Goal: Information Seeking & Learning: Learn about a topic

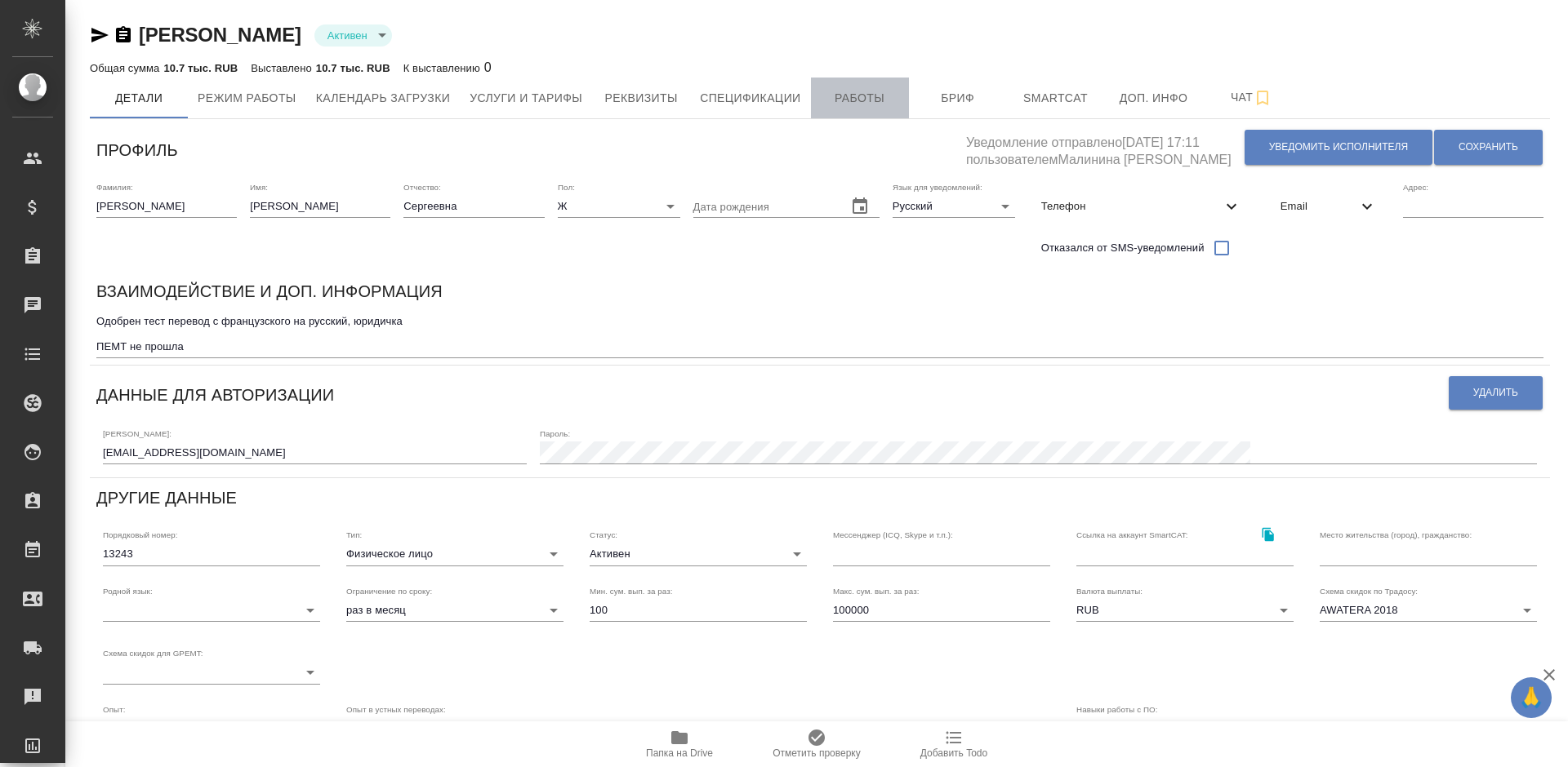
click at [862, 95] on span "Работы" at bounding box center [860, 97] width 78 height 20
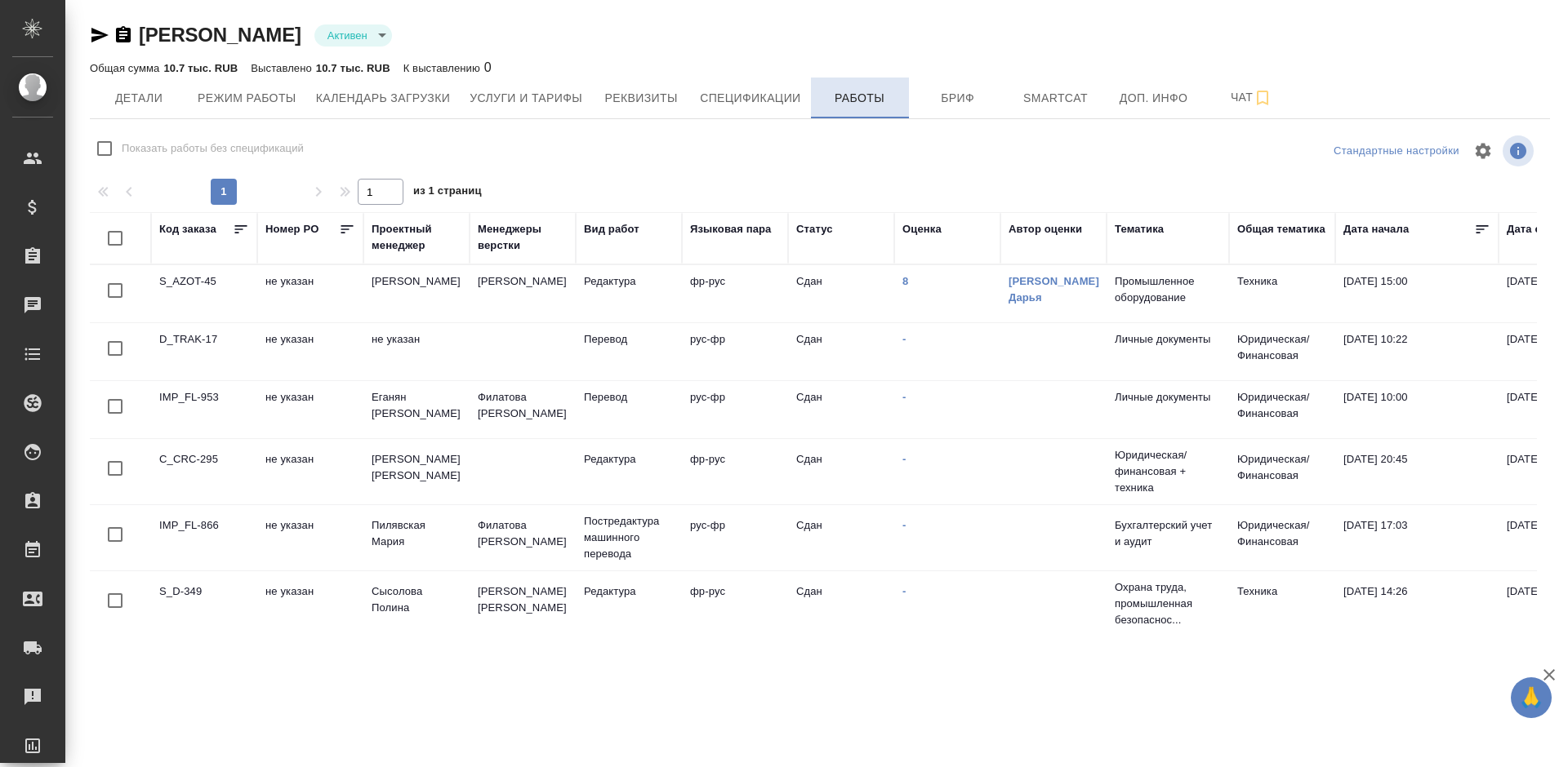
checkbox input "false"
click at [906, 279] on link "8" at bounding box center [905, 281] width 6 height 12
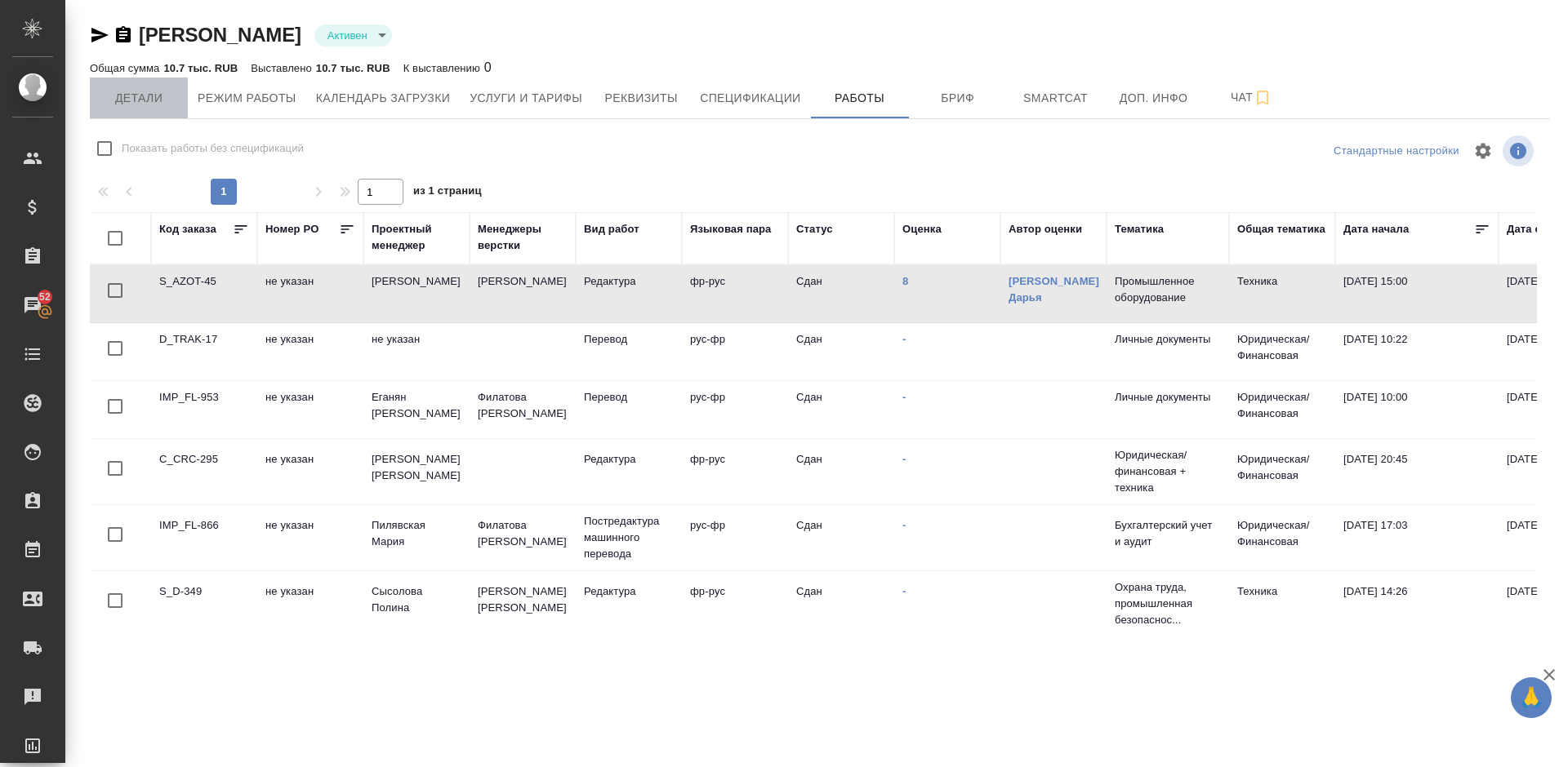
click at [148, 104] on span "Детали" at bounding box center [139, 97] width 78 height 20
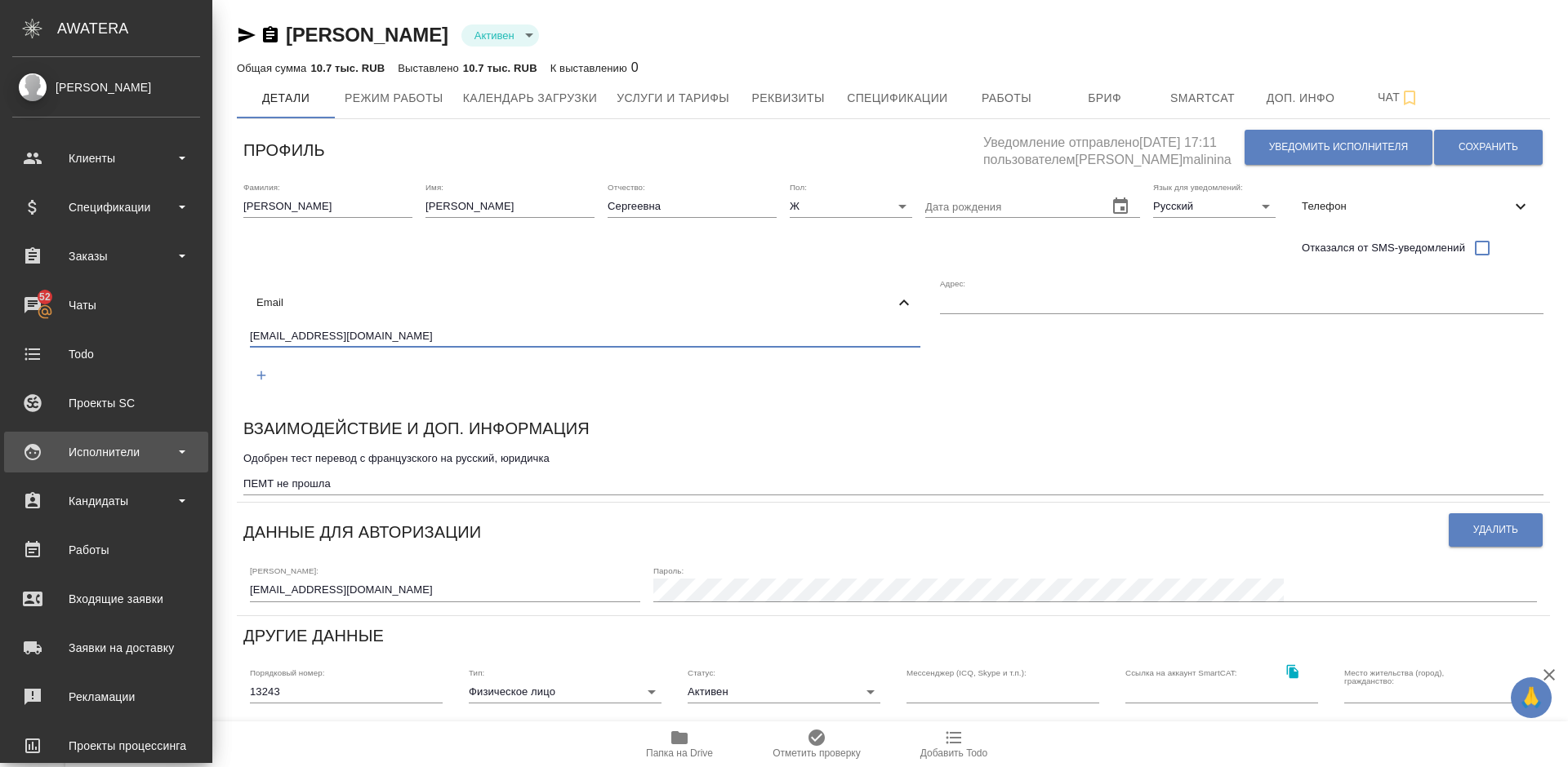
click at [145, 452] on div "Исполнители" at bounding box center [106, 453] width 188 height 25
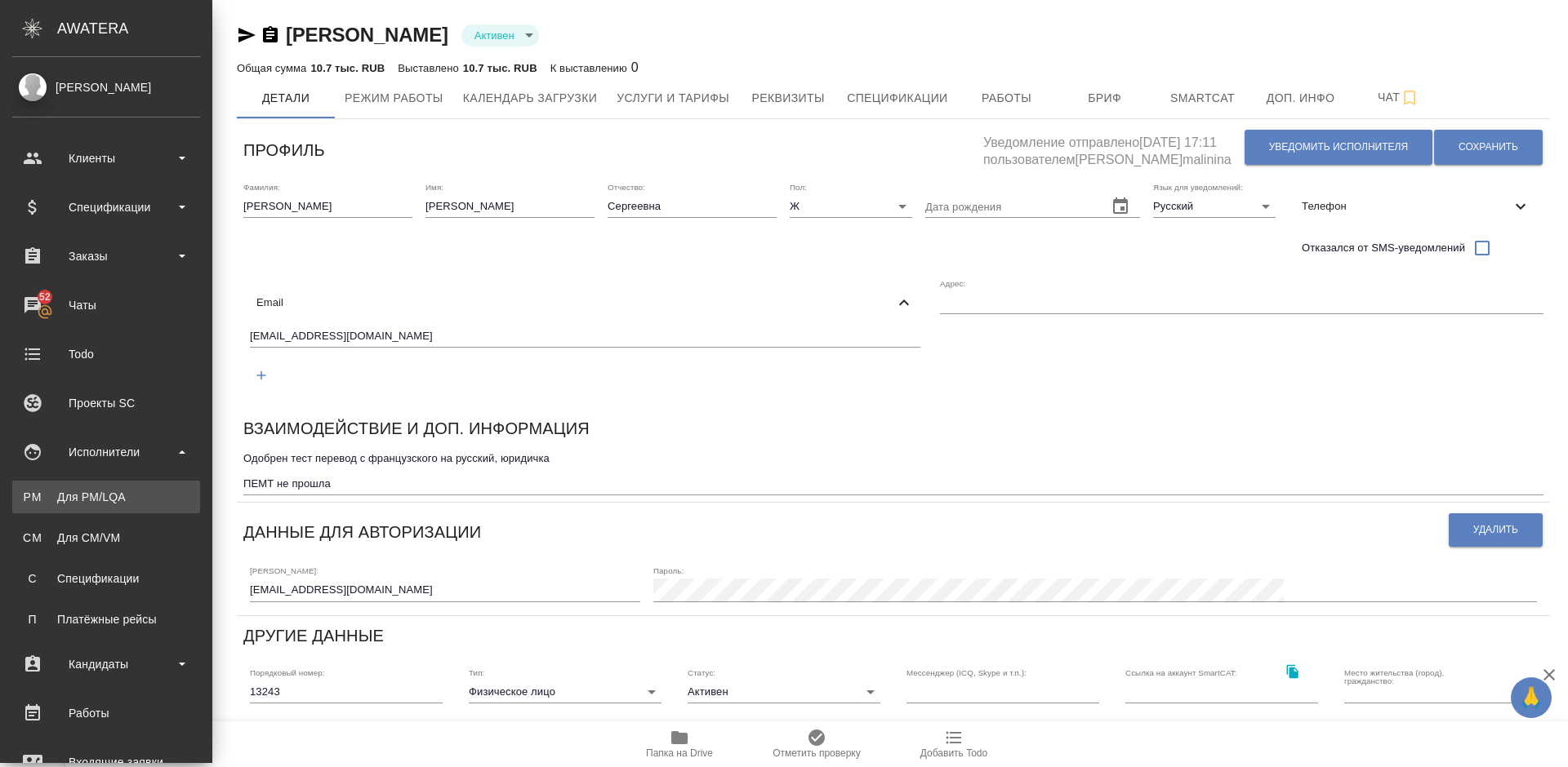
click at [137, 502] on div "Для PM/LQA" at bounding box center [105, 497] width 171 height 16
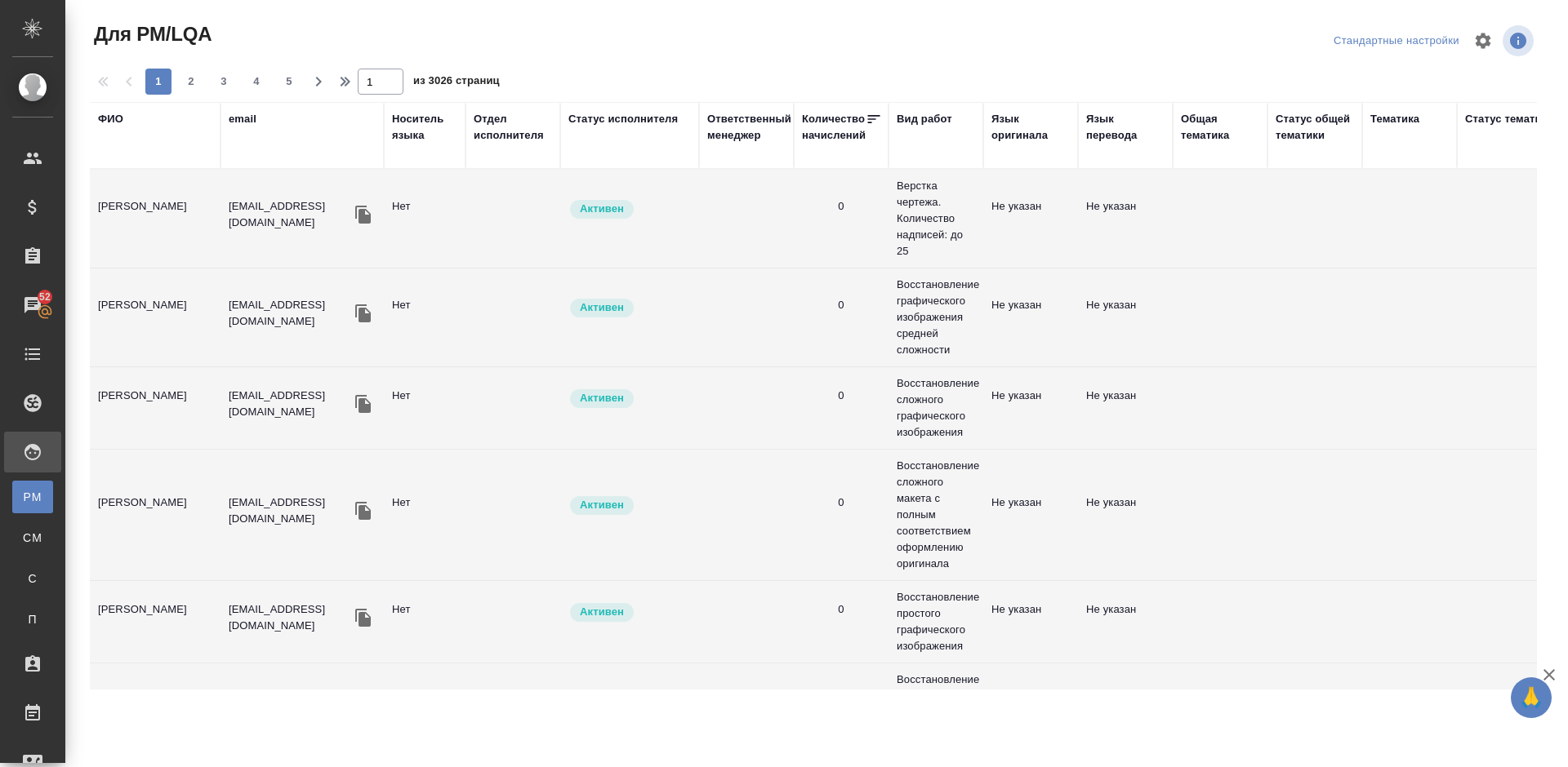
click at [118, 119] on div "ФИО" at bounding box center [111, 118] width 25 height 16
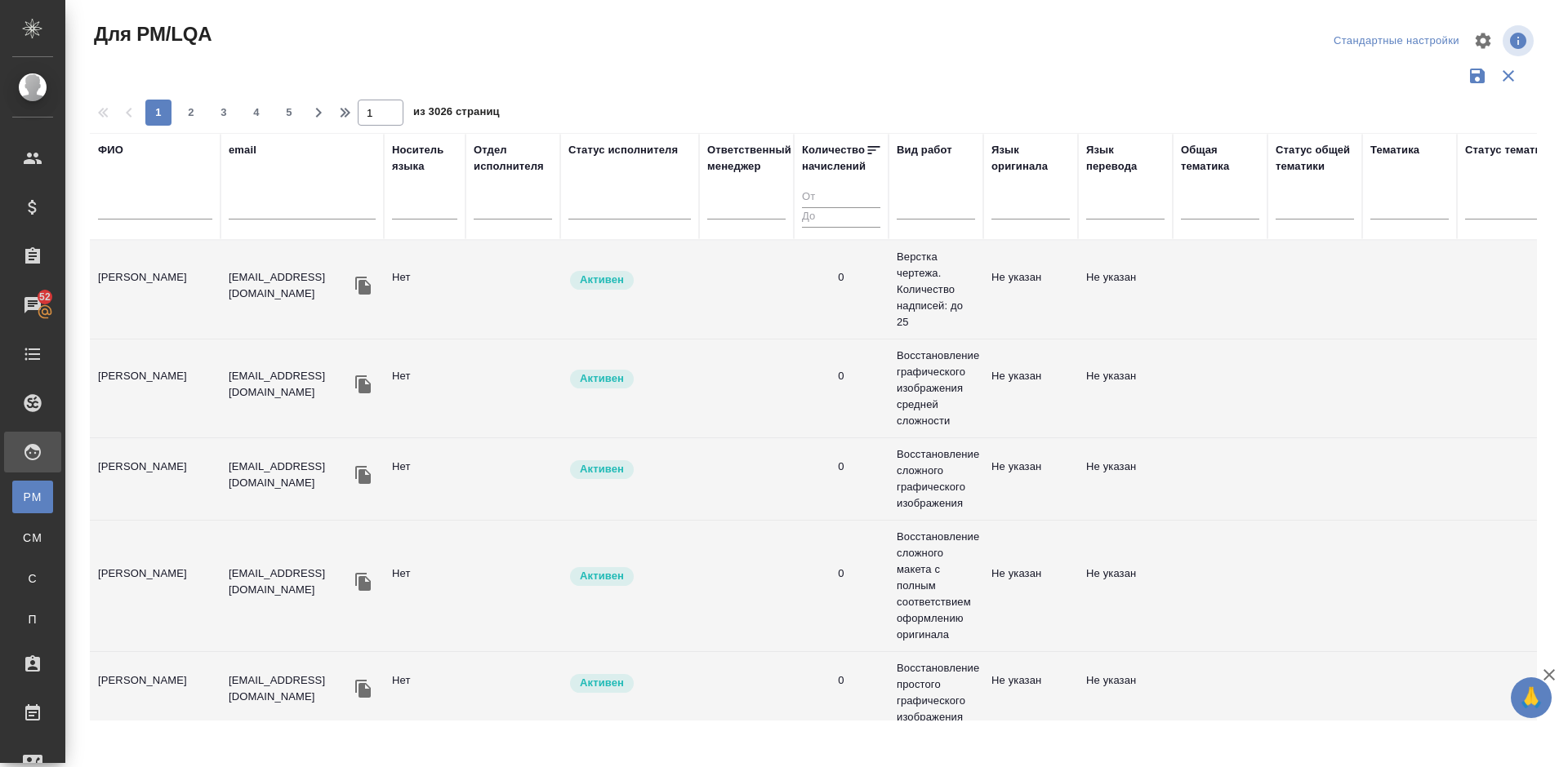
click at [155, 201] on input "text" at bounding box center [156, 209] width 115 height 20
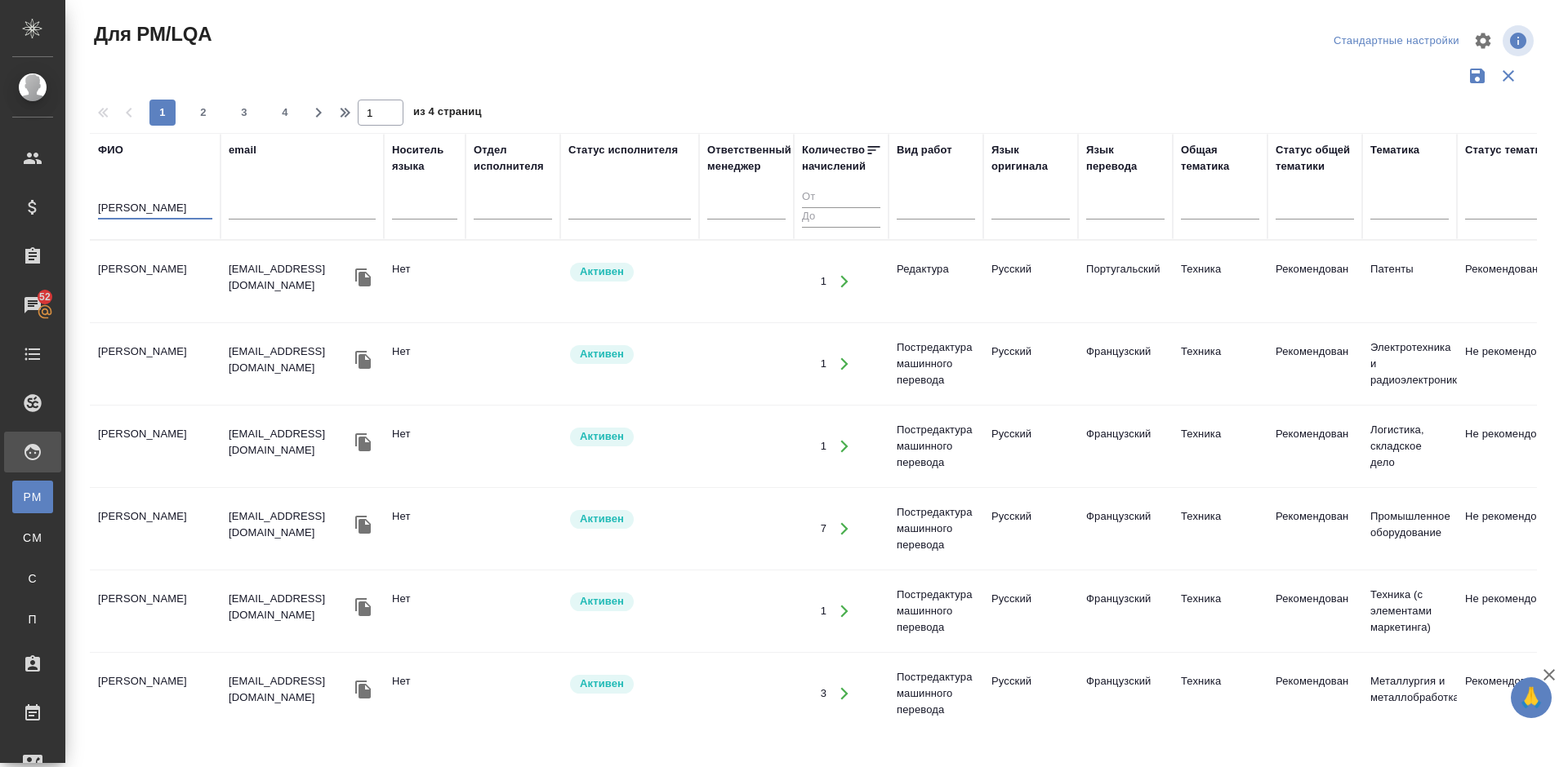
type input "[PERSON_NAME]"
click at [187, 291] on td "[PERSON_NAME]" at bounding box center [155, 282] width 131 height 57
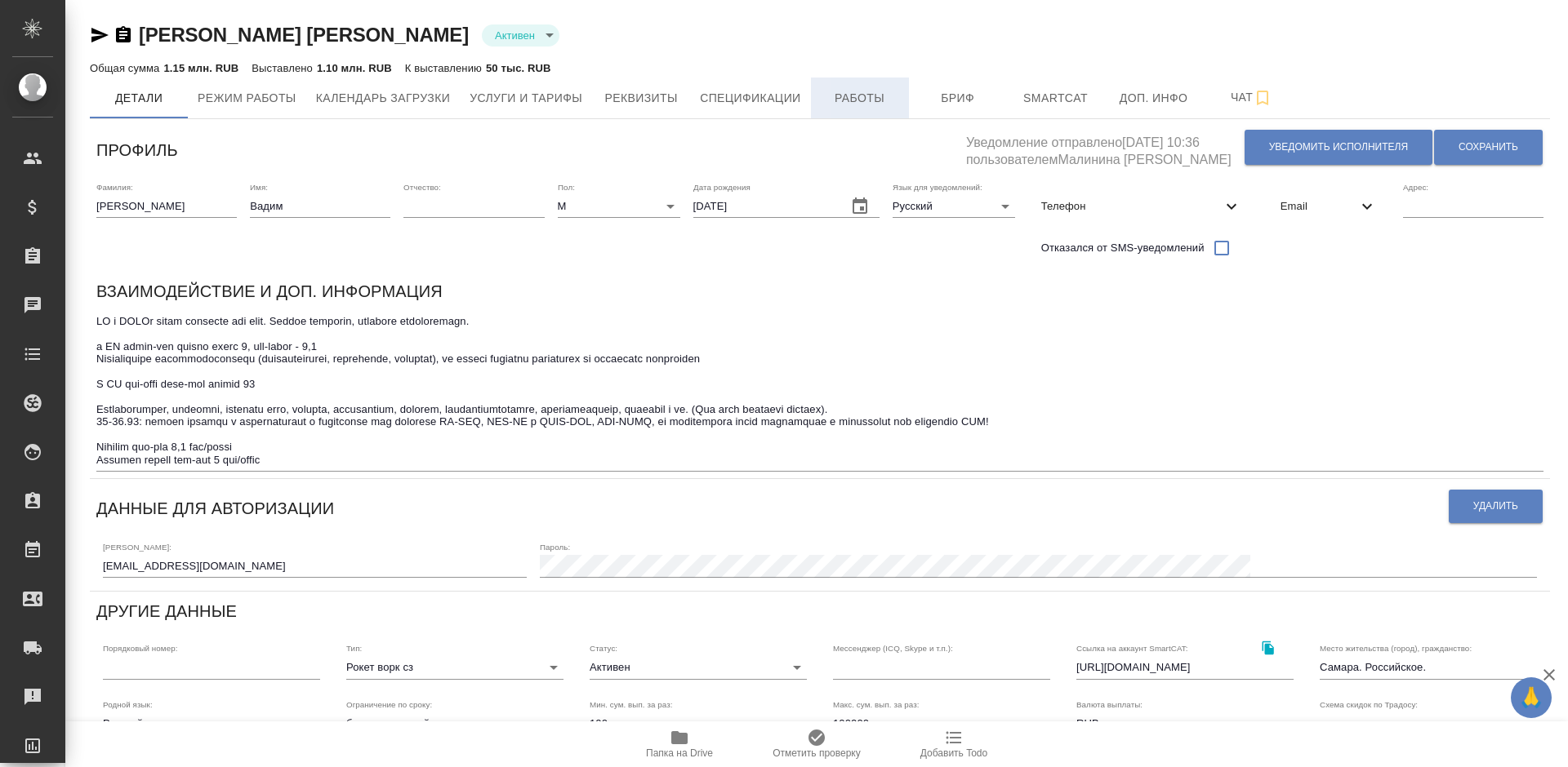
click at [862, 87] on button "Работы" at bounding box center [860, 97] width 98 height 41
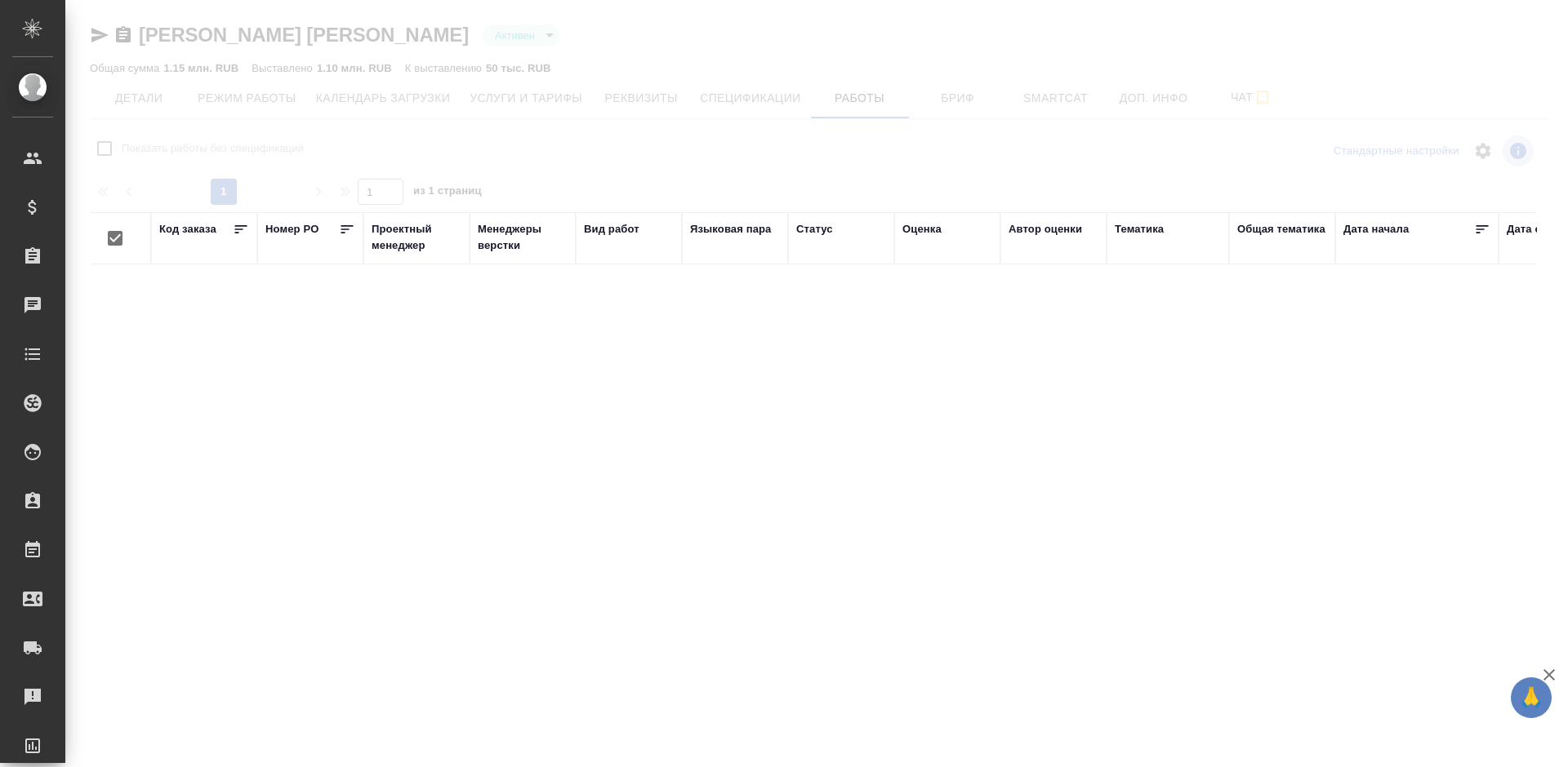
checkbox input "false"
